Goal: Find specific page/section: Find specific page/section

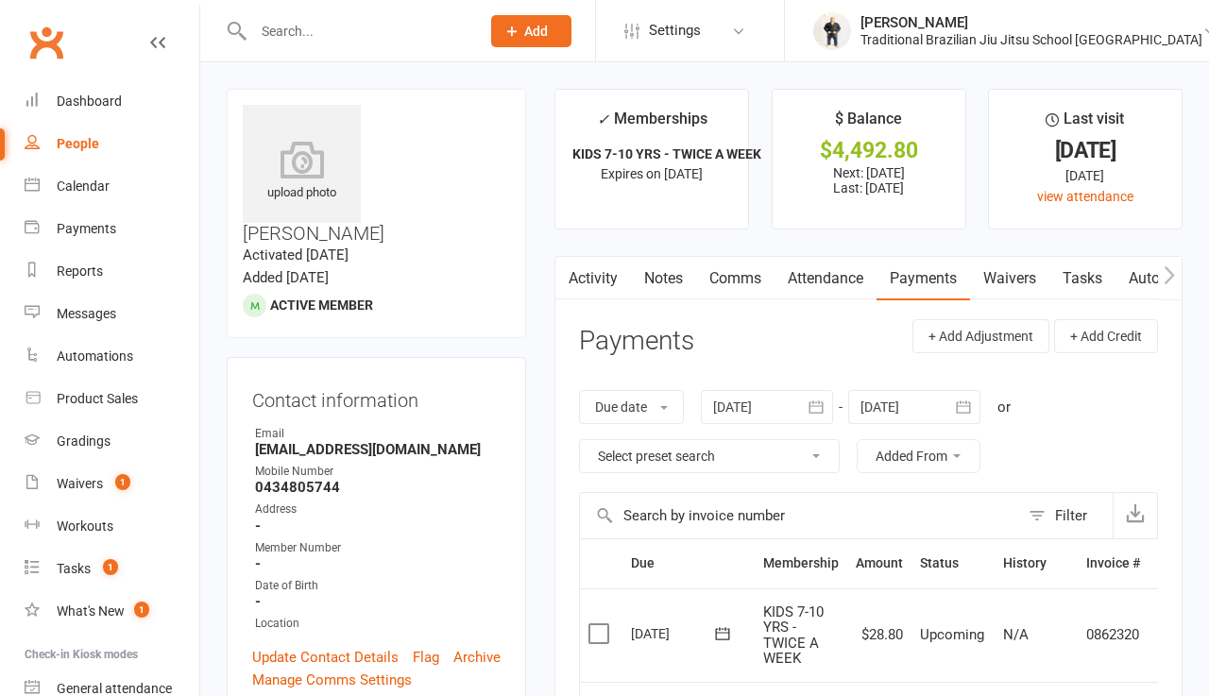
click at [299, 29] on input "text" at bounding box center [356, 31] width 219 height 26
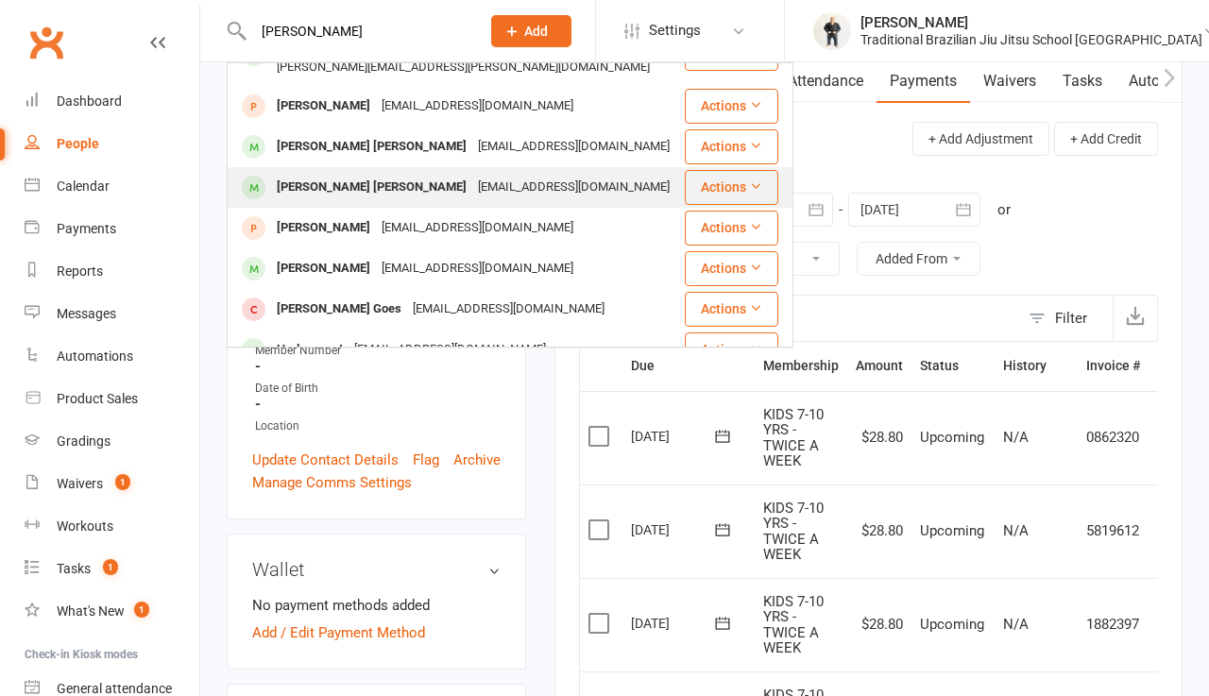
scroll to position [199, 0]
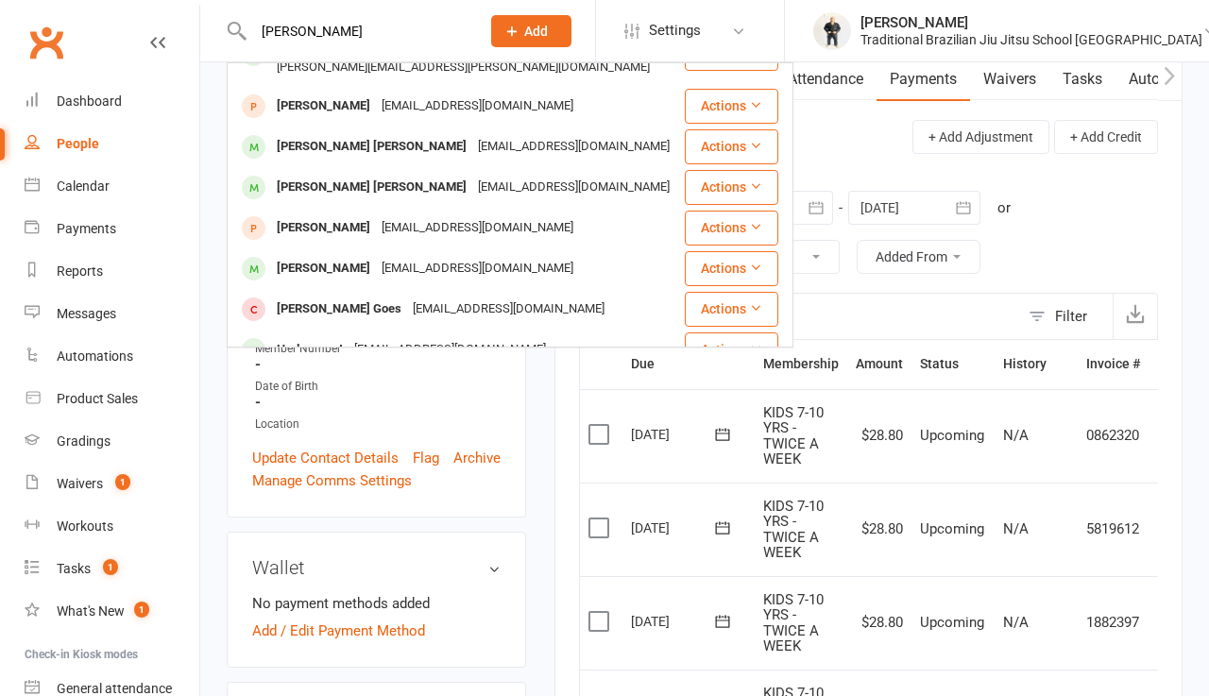
type input "[PERSON_NAME]"
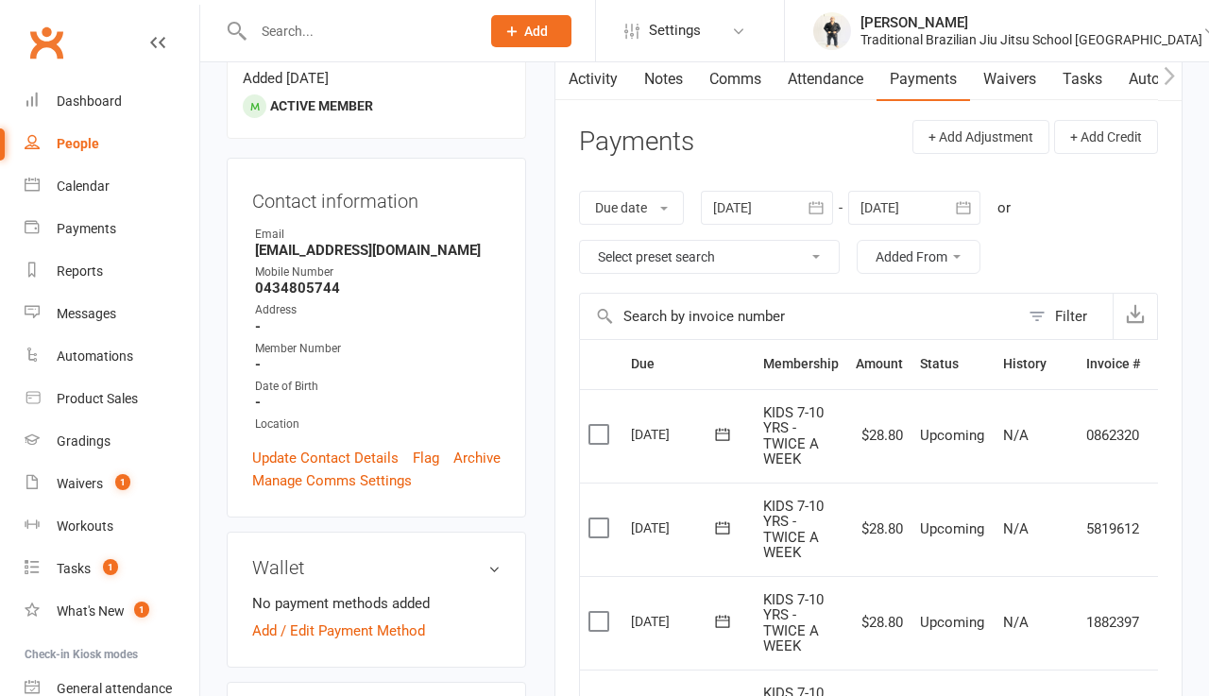
click at [330, 35] on input "text" at bounding box center [356, 31] width 219 height 26
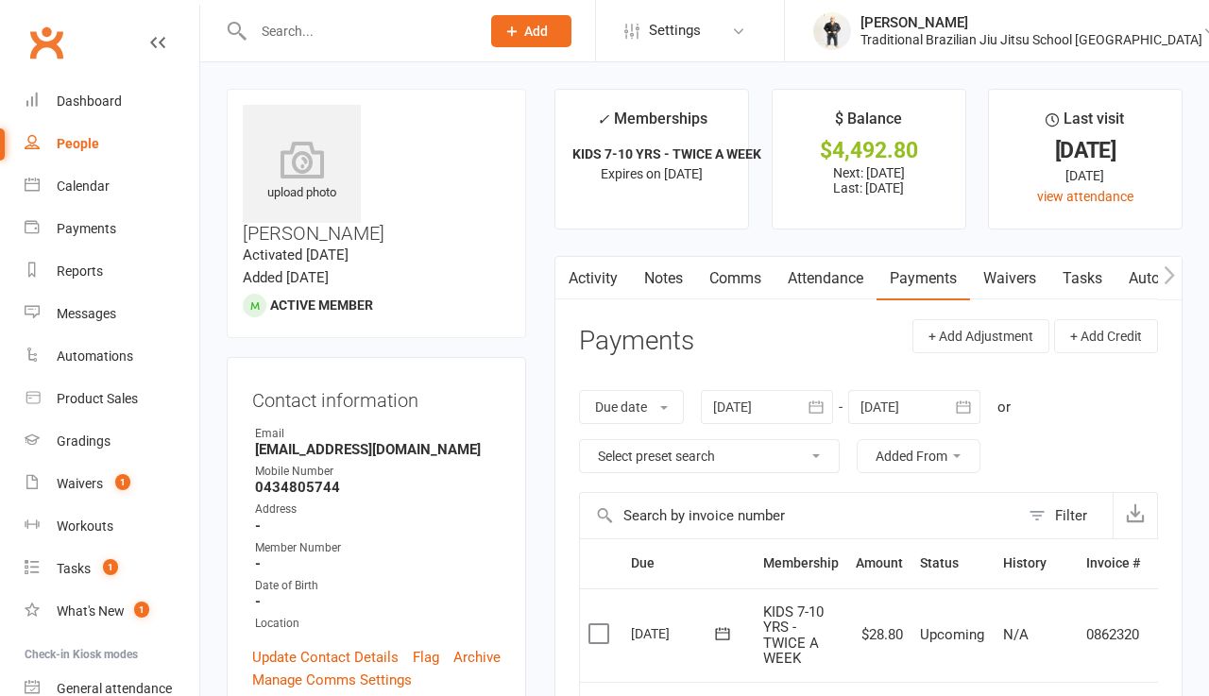
scroll to position [0, 0]
click at [320, 37] on input "text" at bounding box center [356, 31] width 219 height 26
click at [93, 146] on div "People" at bounding box center [78, 143] width 42 height 15
select select "100"
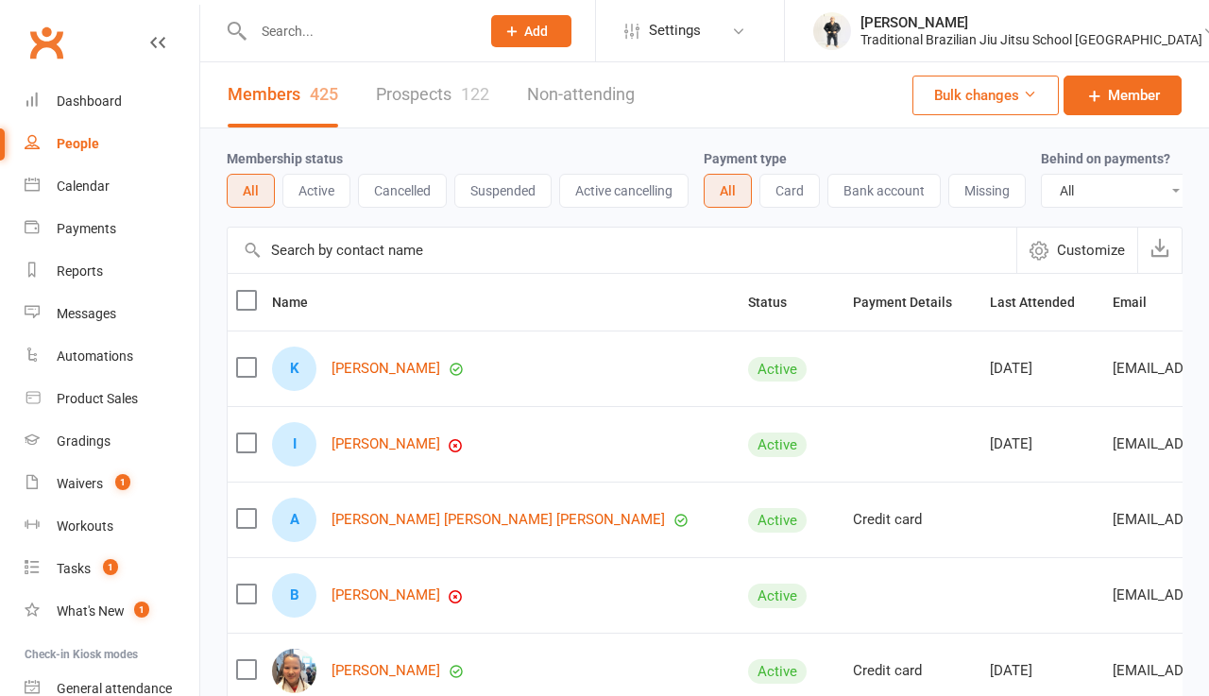
click at [424, 192] on button "Cancelled" at bounding box center [402, 191] width 89 height 34
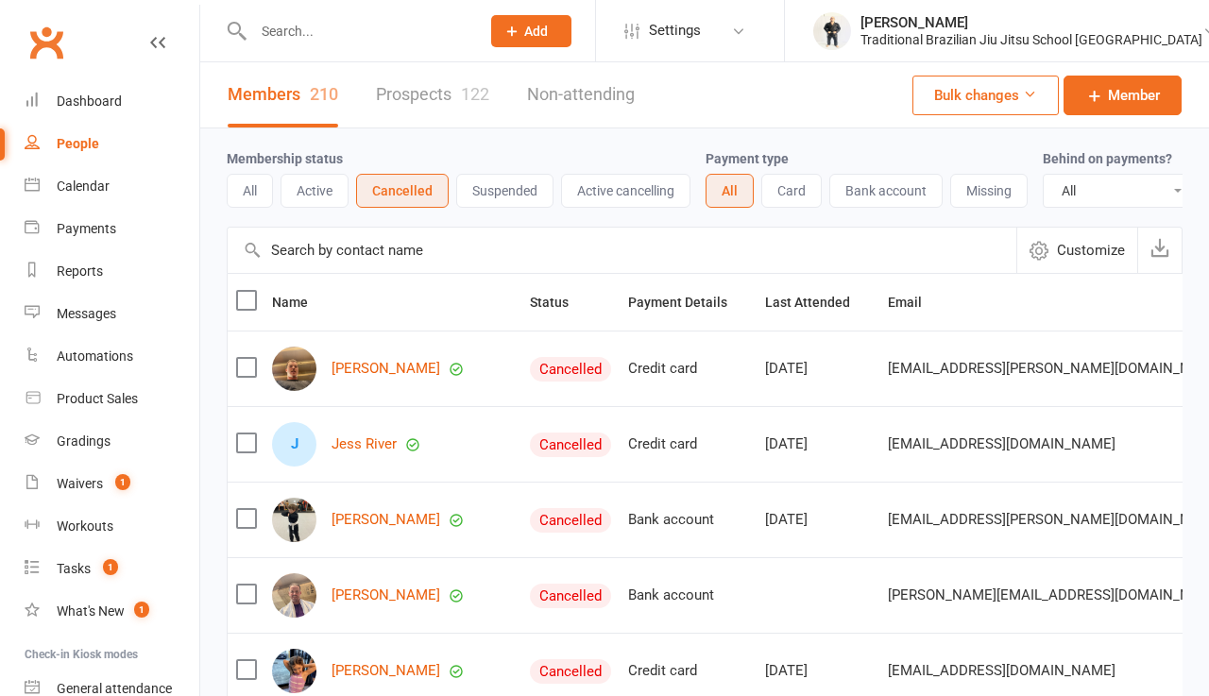
click at [335, 43] on input "text" at bounding box center [356, 31] width 219 height 26
type input "e"
